Goal: Task Accomplishment & Management: Complete application form

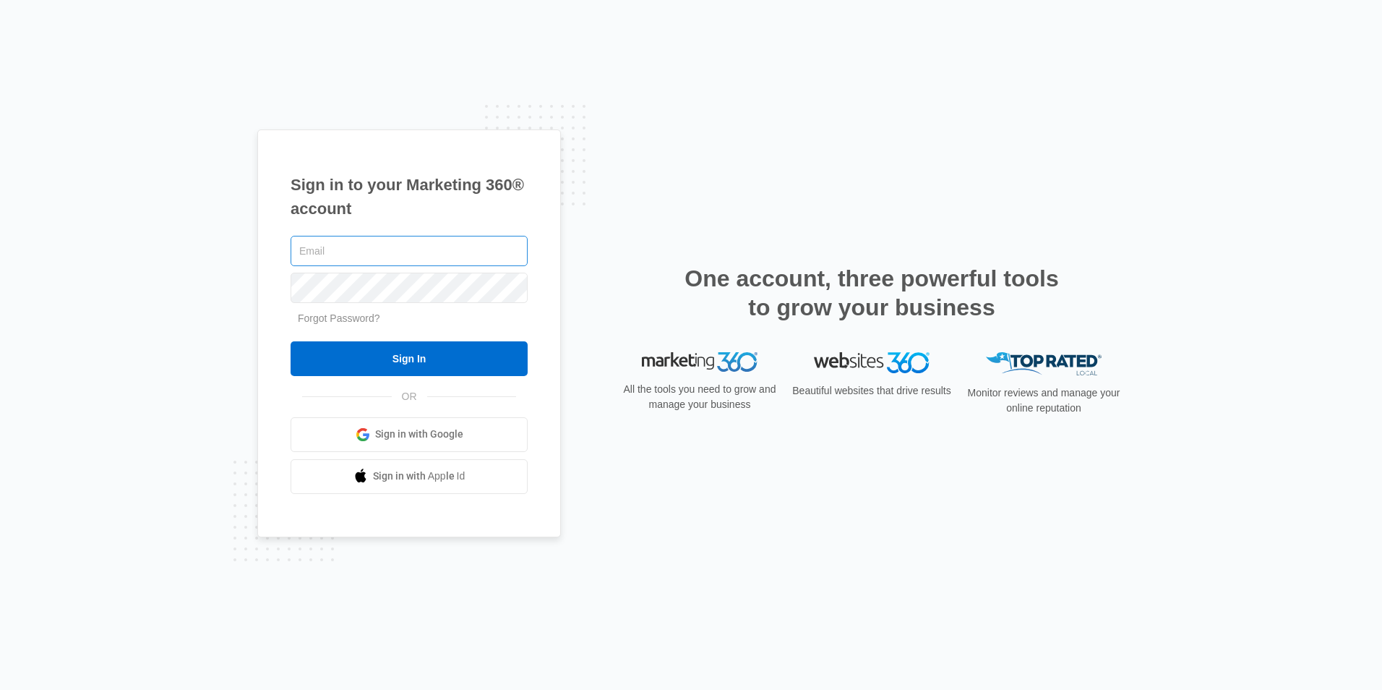
type input "hello@nandoluna.com"
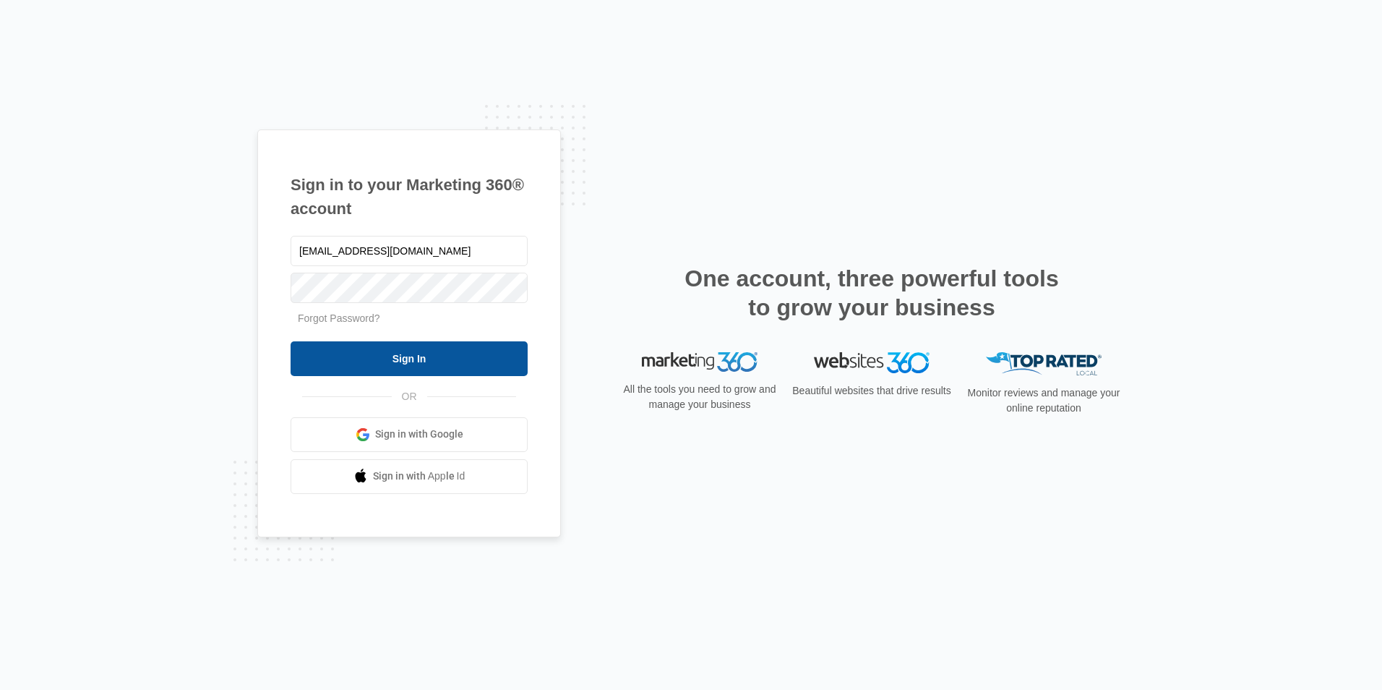
click at [387, 361] on input "Sign In" at bounding box center [409, 358] width 237 height 35
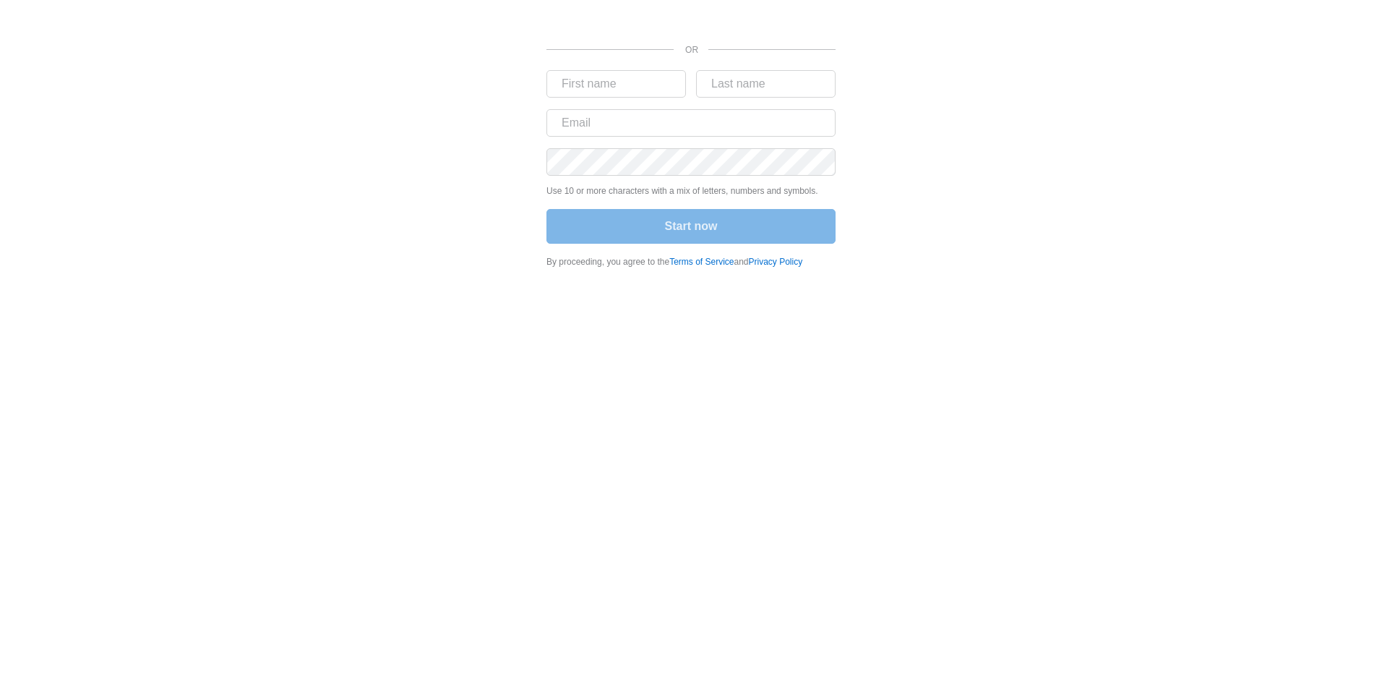
click at [0, 689] on nordpass-portal at bounding box center [0, 690] width 0 height 0
click at [1024, 171] on div "OR Use 10 or more characters with a mix of letters, numbers and symbols. Start …" at bounding box center [691, 138] width 868 height 277
click at [596, 87] on input "text" at bounding box center [617, 83] width 140 height 27
type input "Fernando"
type input "Lima"
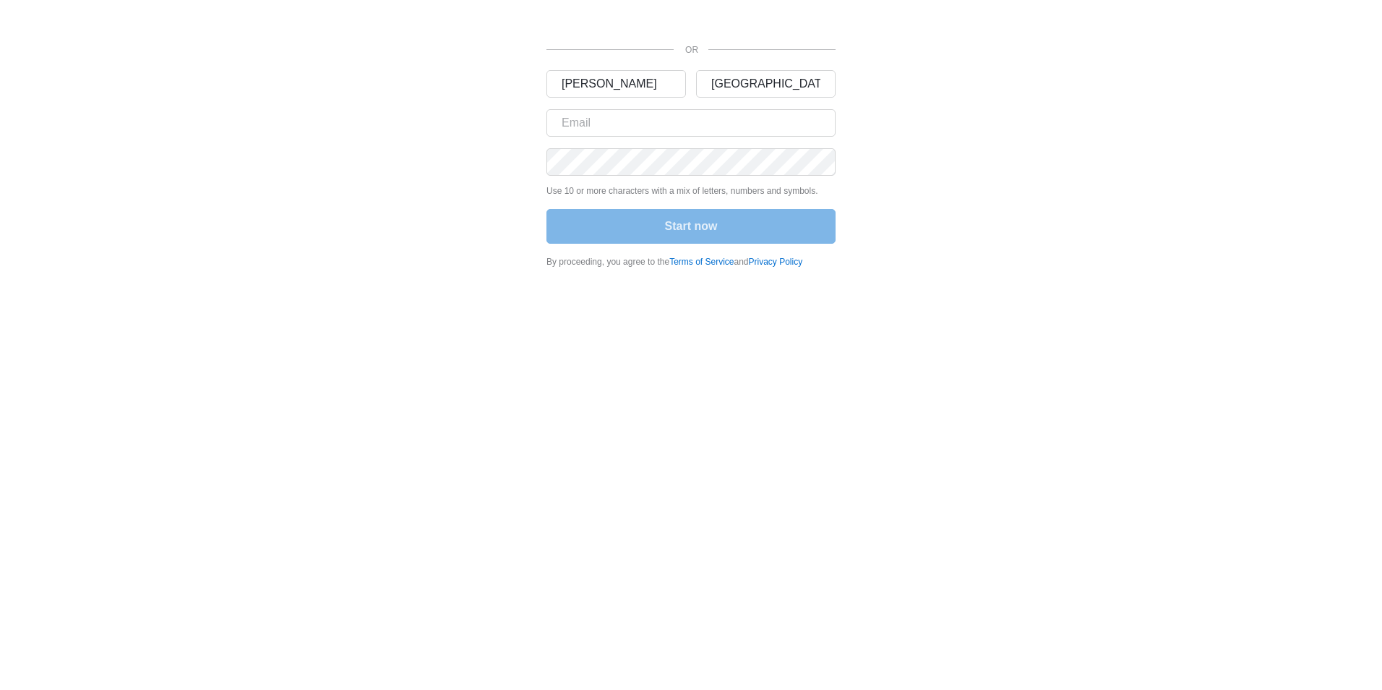
click at [395, 245] on div "OR Fernando Lima Use 10 or more characters with a mix of letters, numbers and s…" at bounding box center [691, 138] width 868 height 277
click at [594, 73] on input "text" at bounding box center [617, 83] width 140 height 27
type input "Fernando"
type input "Luna"
type input "hello@nandoluna.com"
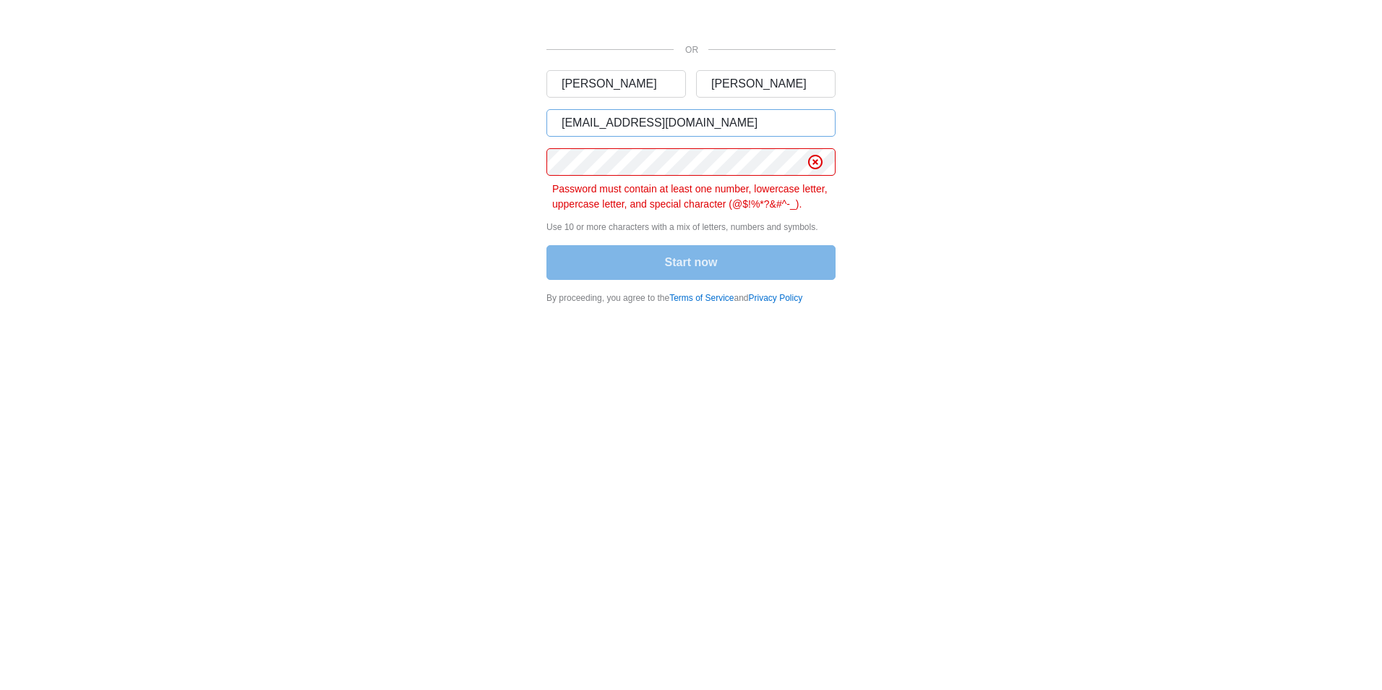
click at [547, 245] on button "Start now" at bounding box center [691, 262] width 289 height 35
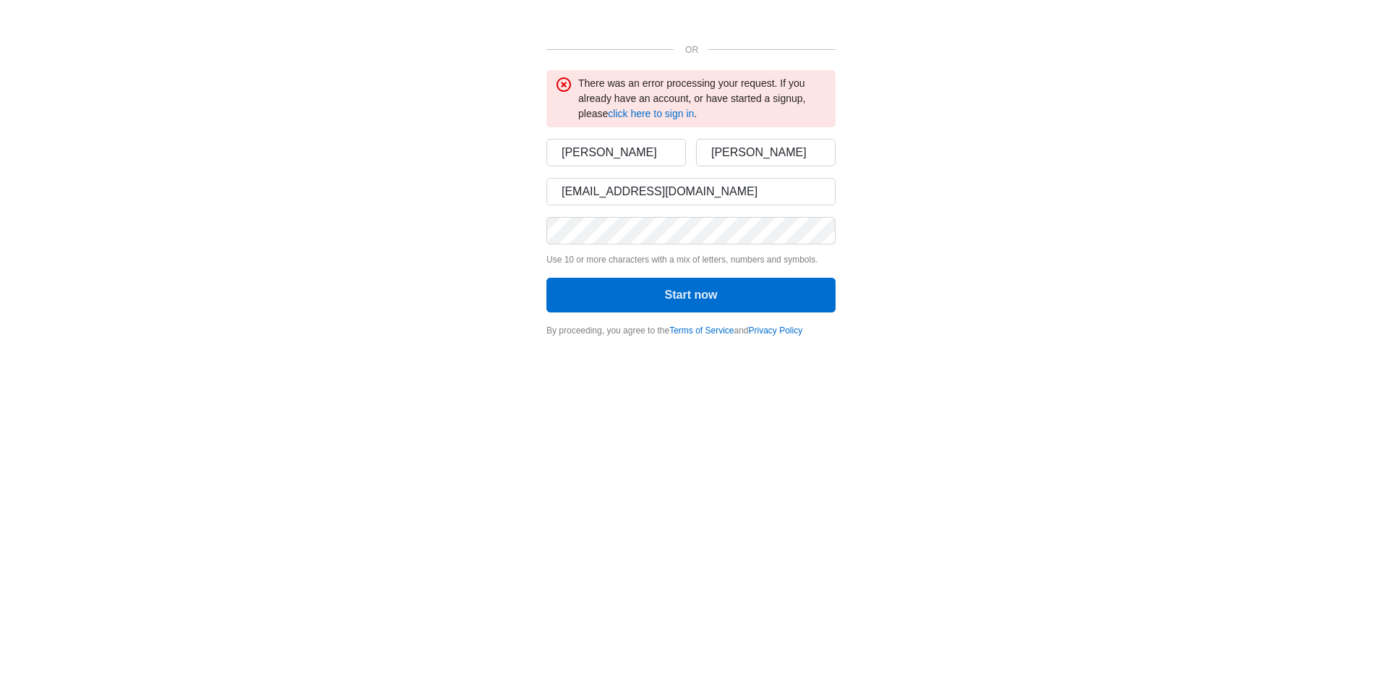
click at [1033, 156] on div "OR There was an error processing your request. If you already have an account, …" at bounding box center [691, 173] width 868 height 346
click at [922, 254] on div "OR There was an error processing your request. If you already have an account, …" at bounding box center [691, 173] width 868 height 346
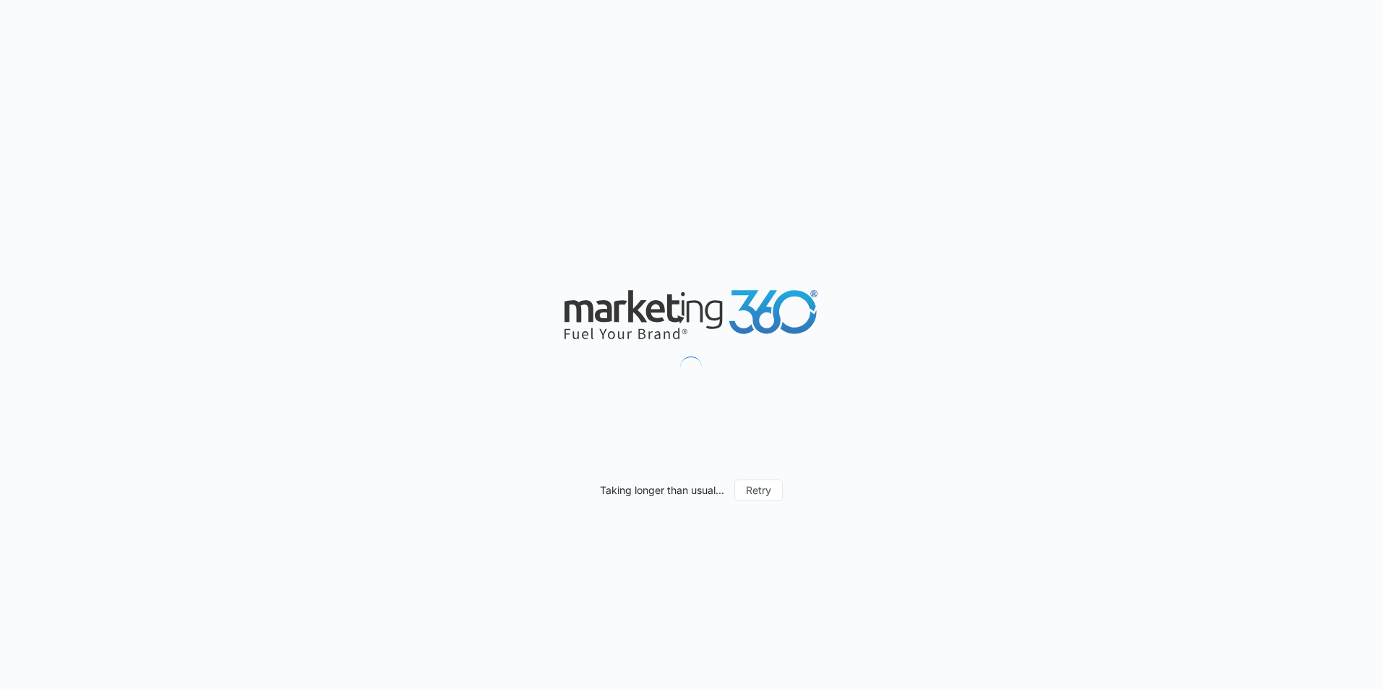
click at [0, 689] on nordpass-portal at bounding box center [0, 690] width 0 height 0
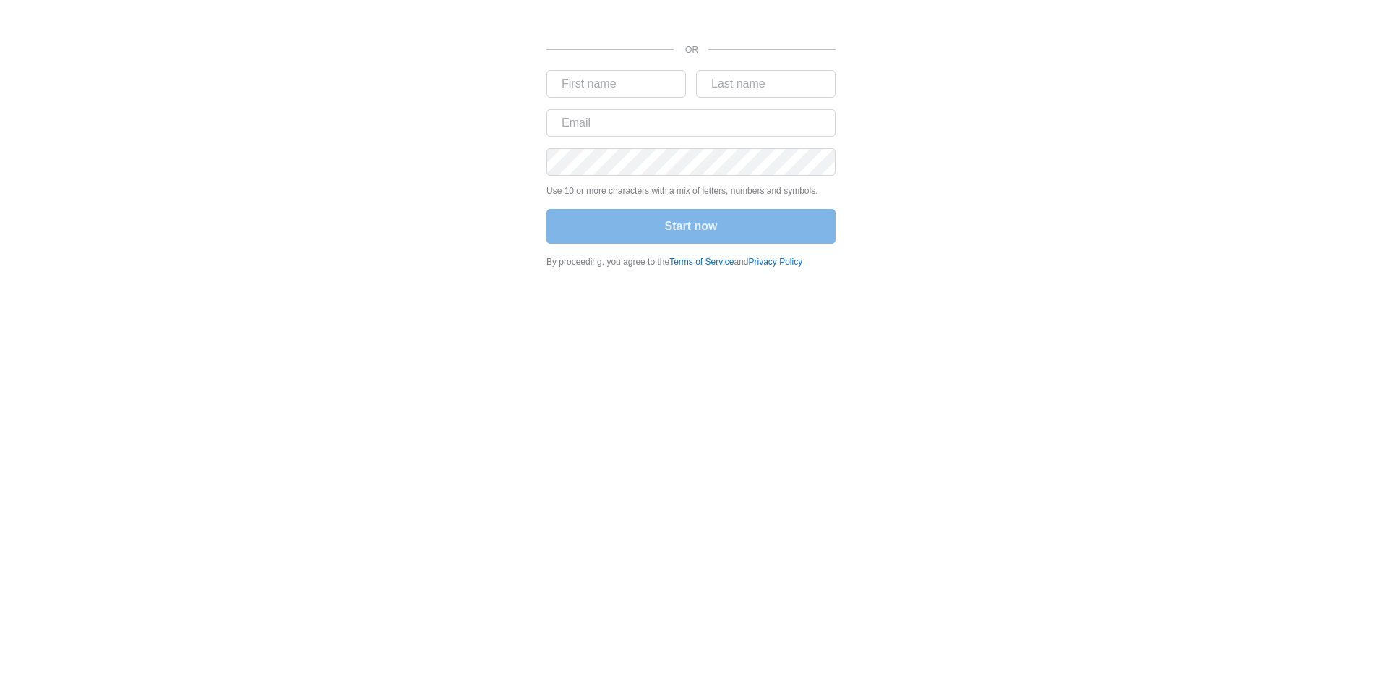
click at [829, 308] on body "OR Use 10 or more characters with a mix of letters, numbers and symbols. Start …" at bounding box center [691, 345] width 1382 height 690
click at [899, 369] on body "OR Use 10 or more characters with a mix of letters, numbers and symbols. Start …" at bounding box center [691, 345] width 1382 height 690
click at [594, 85] on input "text" at bounding box center [617, 83] width 140 height 27
click at [490, 124] on div "OR Use 10 or more characters with a mix of letters, numbers and symbols. Start …" at bounding box center [691, 138] width 868 height 277
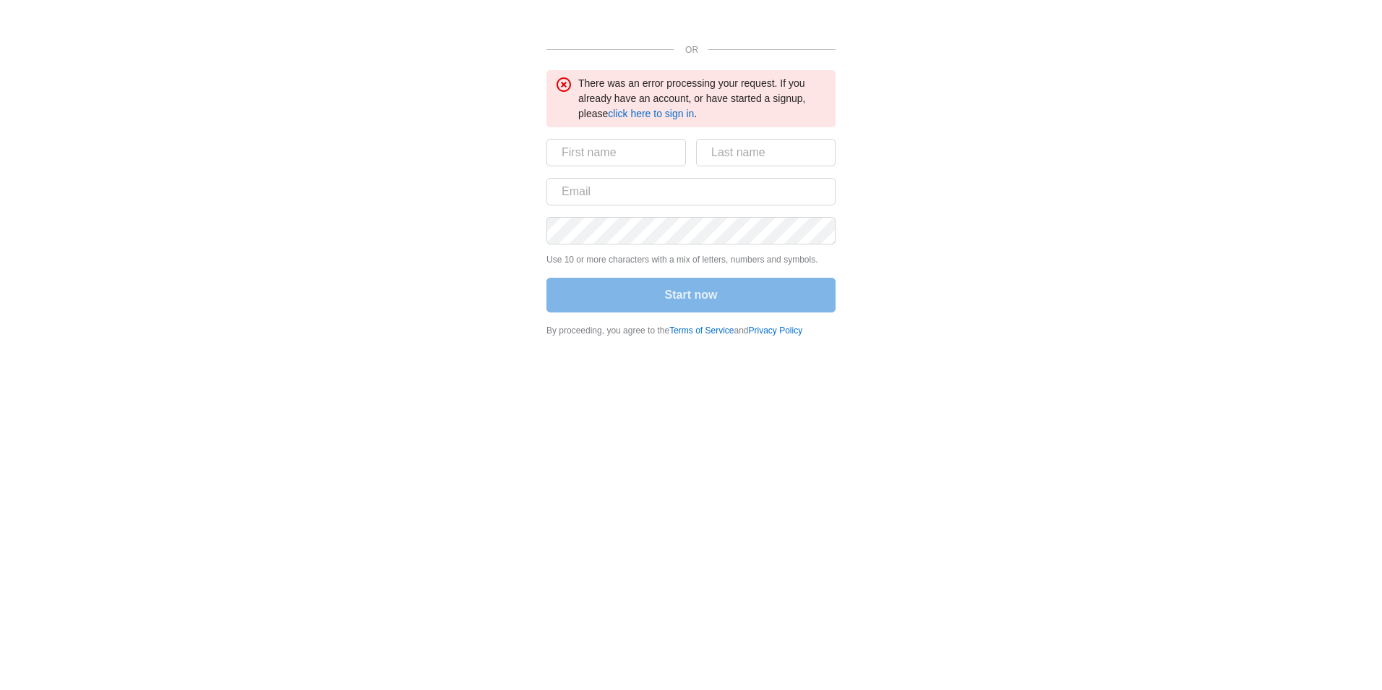
click at [897, 343] on div "OR There was an error processing your request. If you already have an account, …" at bounding box center [691, 173] width 868 height 346
click at [664, 108] on link "click here to sign in" at bounding box center [651, 114] width 86 height 12
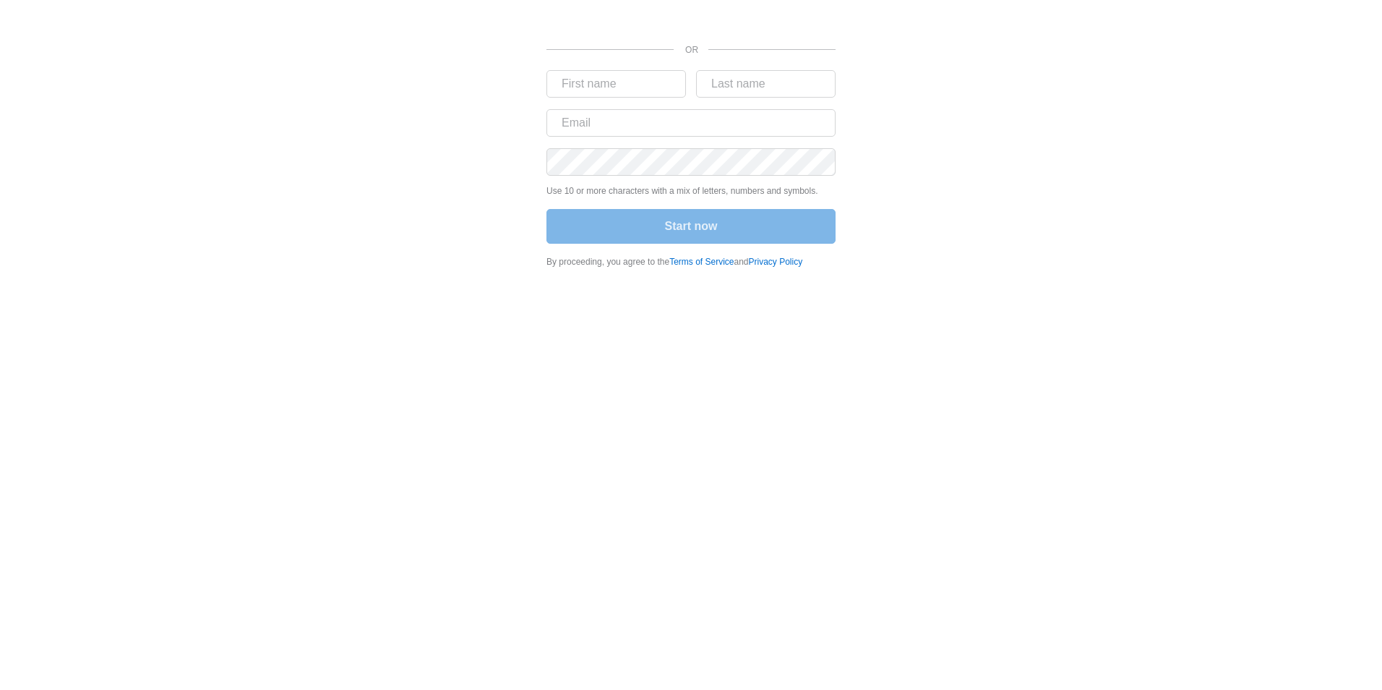
click at [1200, 299] on body "OR Use 10 or more characters with a mix of letters, numbers and symbols. Start …" at bounding box center [691, 345] width 1382 height 690
click at [989, 282] on div "OR Use 10 or more characters with a mix of letters, numbers and symbols. Start …" at bounding box center [691, 147] width 868 height 294
